Goal: Task Accomplishment & Management: Use online tool/utility

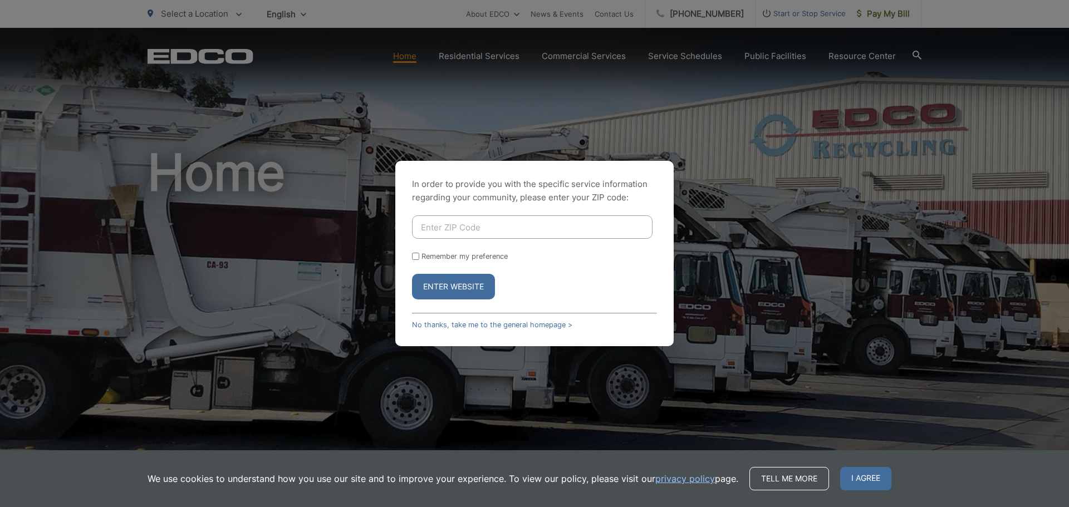
click at [489, 229] on input "Enter ZIP Code" at bounding box center [532, 226] width 241 height 23
type input "92083"
click at [469, 289] on button "Enter Website" at bounding box center [453, 287] width 83 height 26
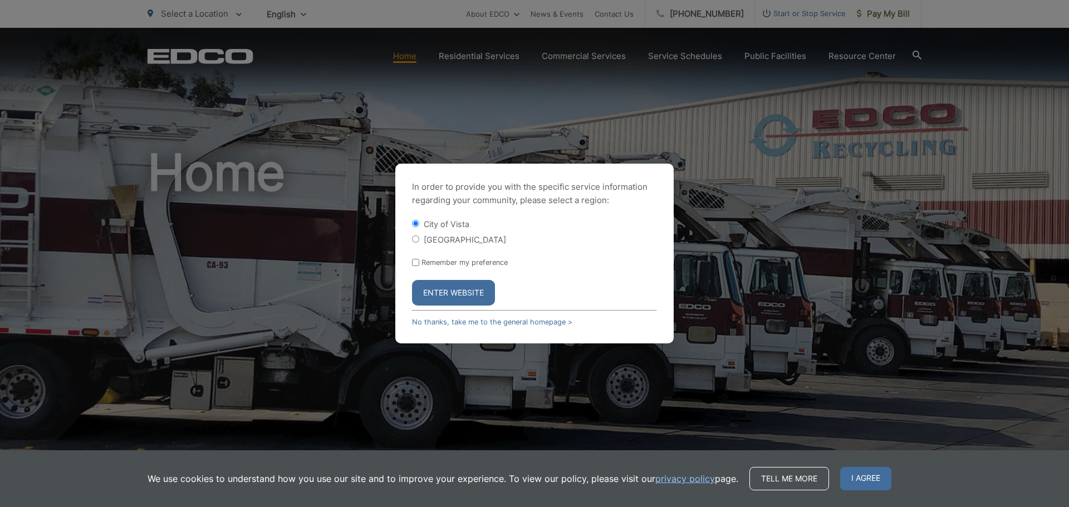
click at [465, 288] on button "Enter Website" at bounding box center [453, 293] width 83 height 26
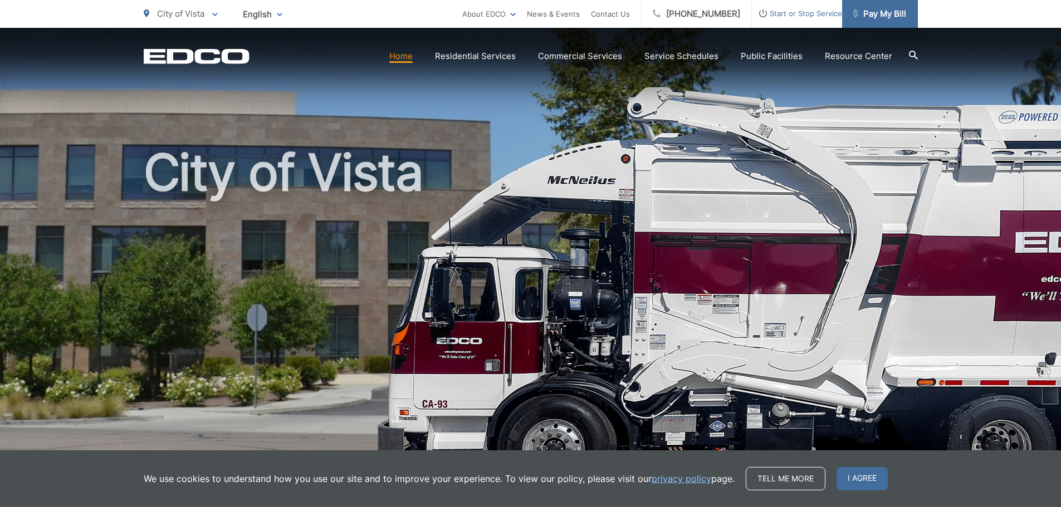
click at [885, 9] on span "Pay My Bill" at bounding box center [879, 13] width 53 height 13
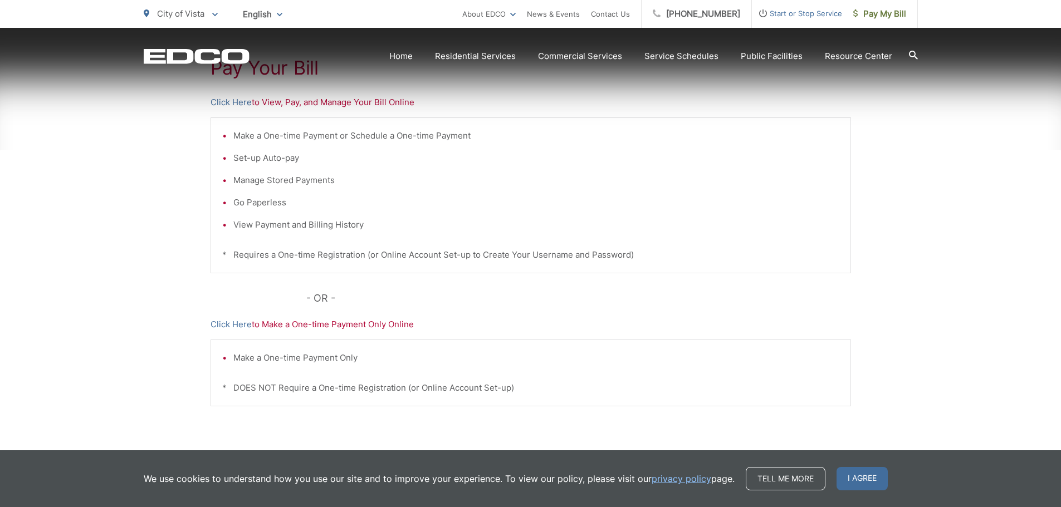
scroll to position [284, 0]
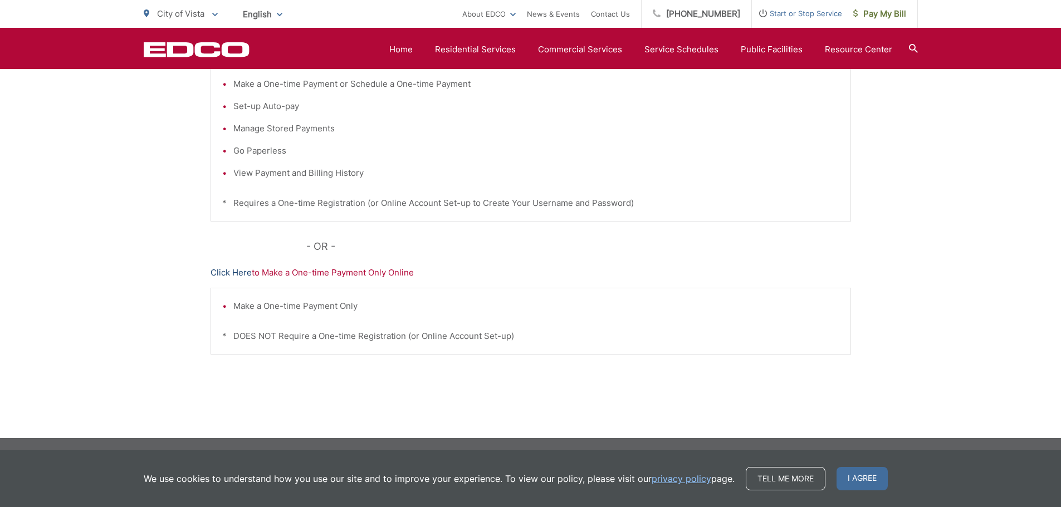
click at [230, 273] on link "Click Here" at bounding box center [230, 272] width 41 height 13
